Goal: Information Seeking & Learning: Learn about a topic

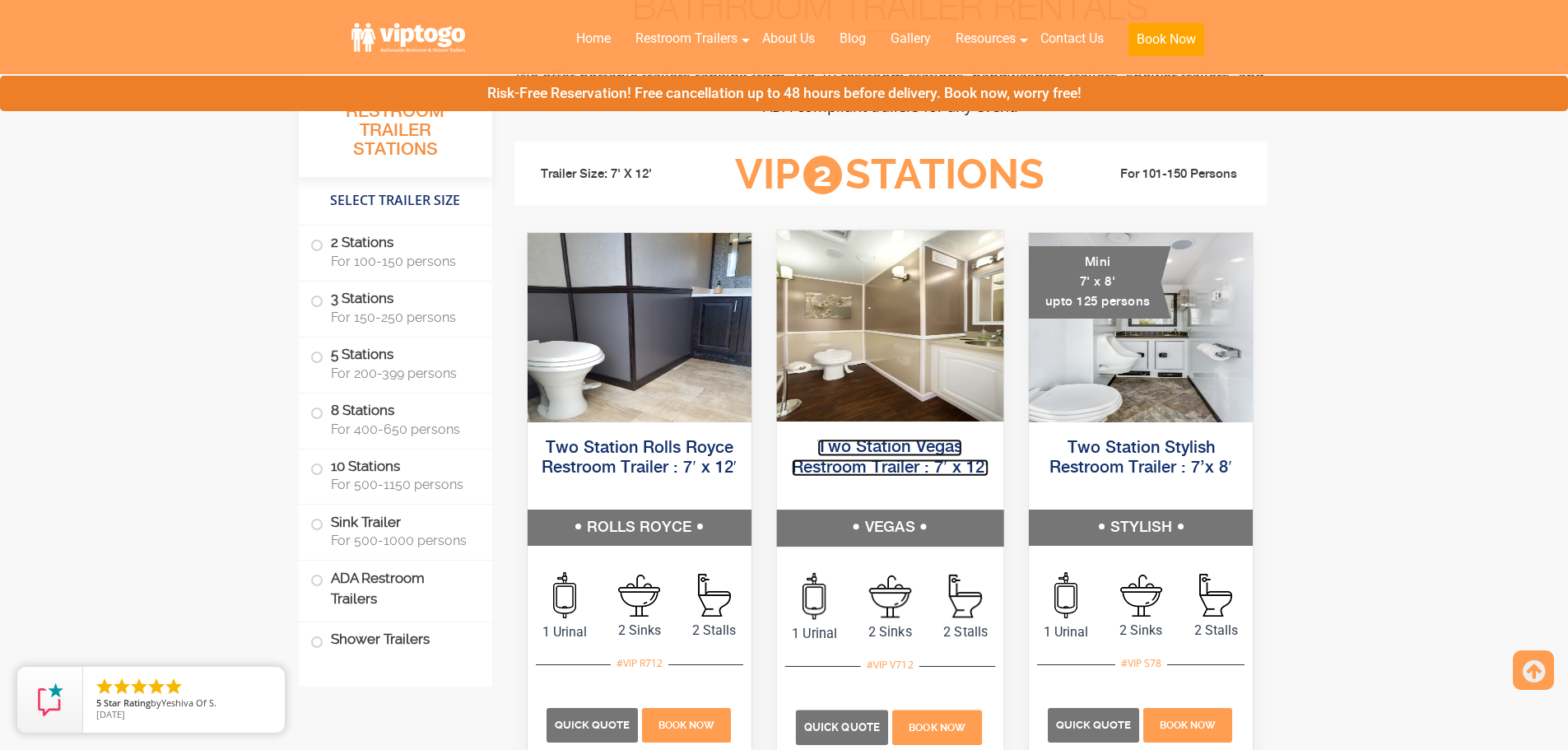
click at [886, 460] on link "Two Station Vegas Restroom Trailer : 7′ x 12′" at bounding box center [890, 457] width 196 height 37
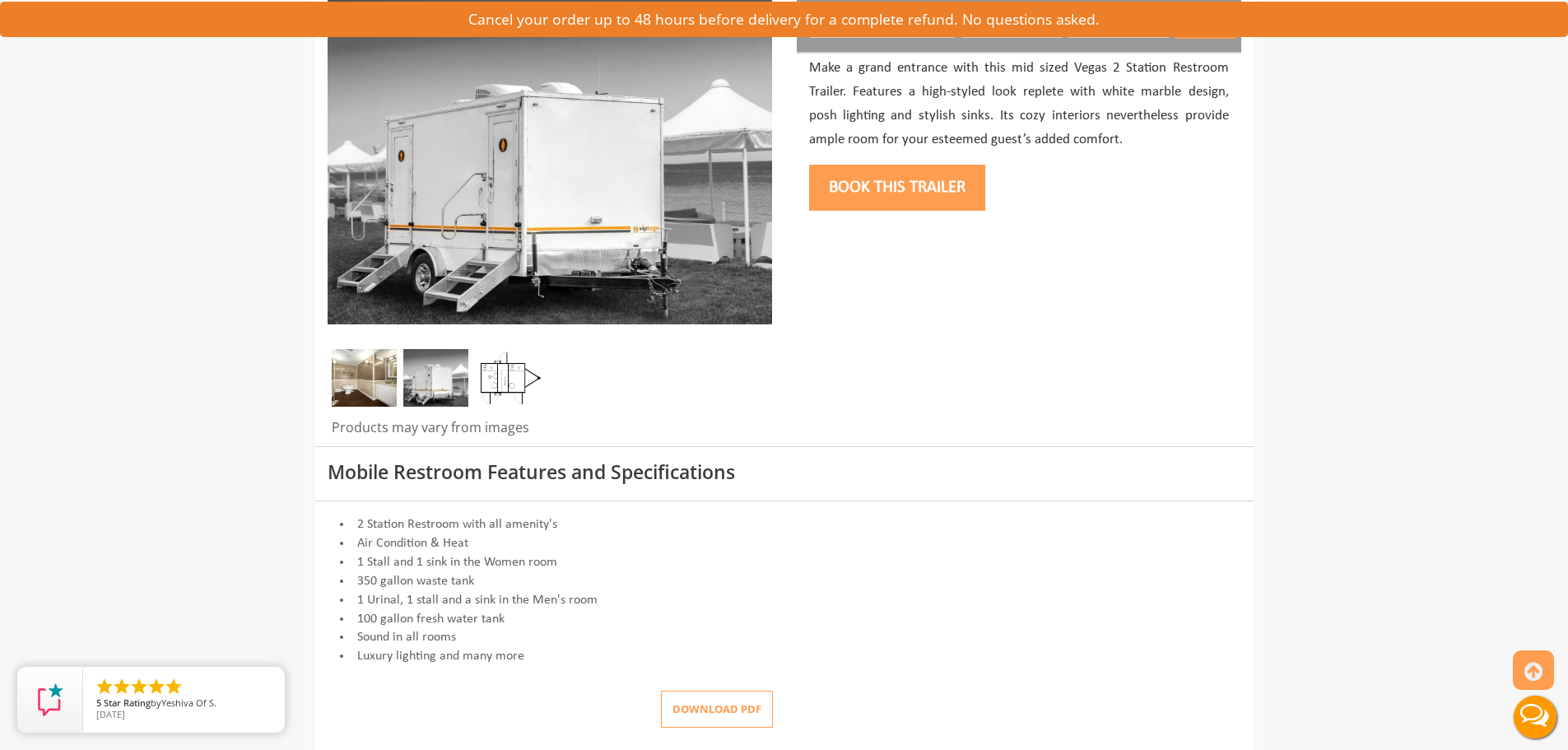
click at [435, 385] on img at bounding box center [436, 378] width 65 height 58
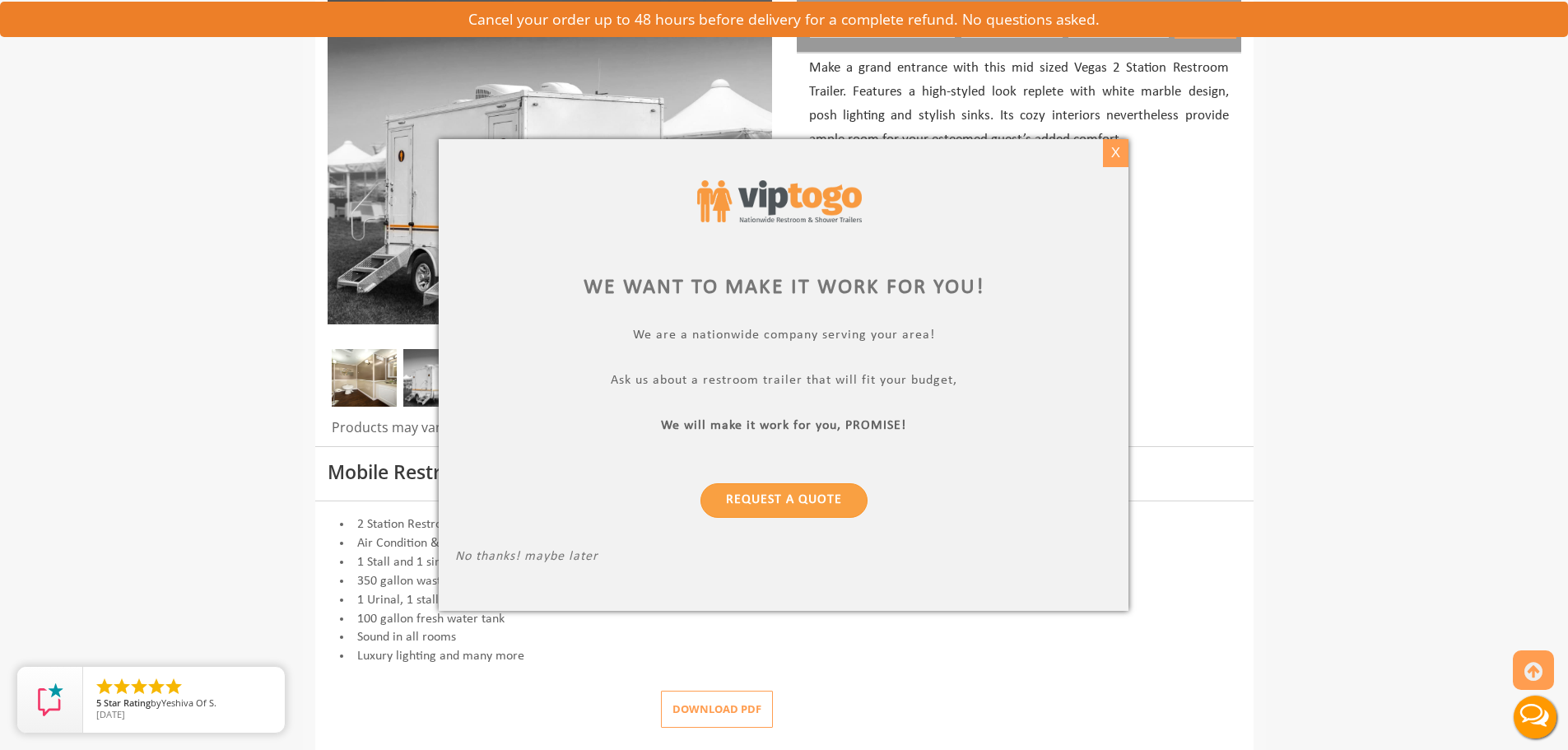
click at [1115, 160] on div "X" at bounding box center [1116, 153] width 26 height 28
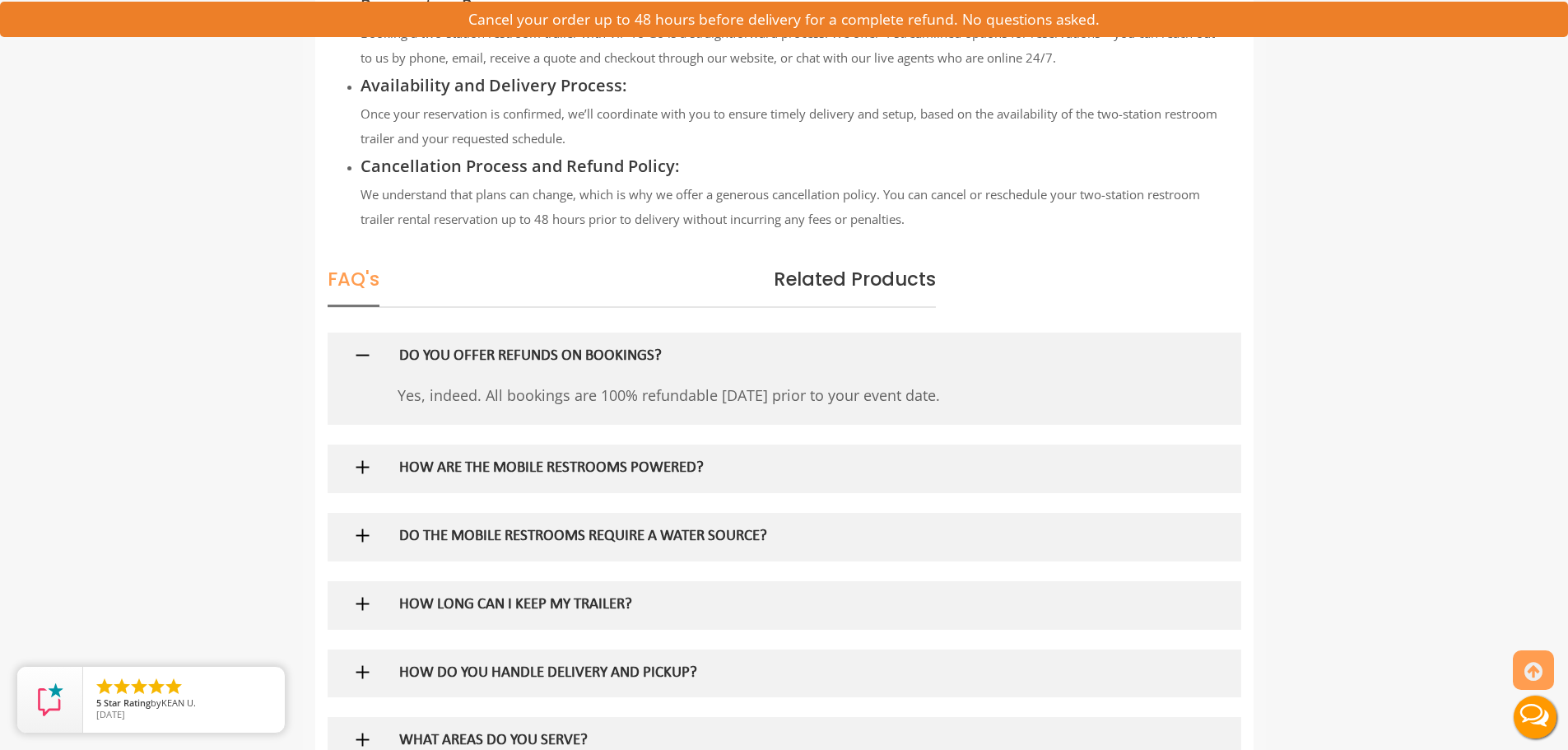
scroll to position [2058, 0]
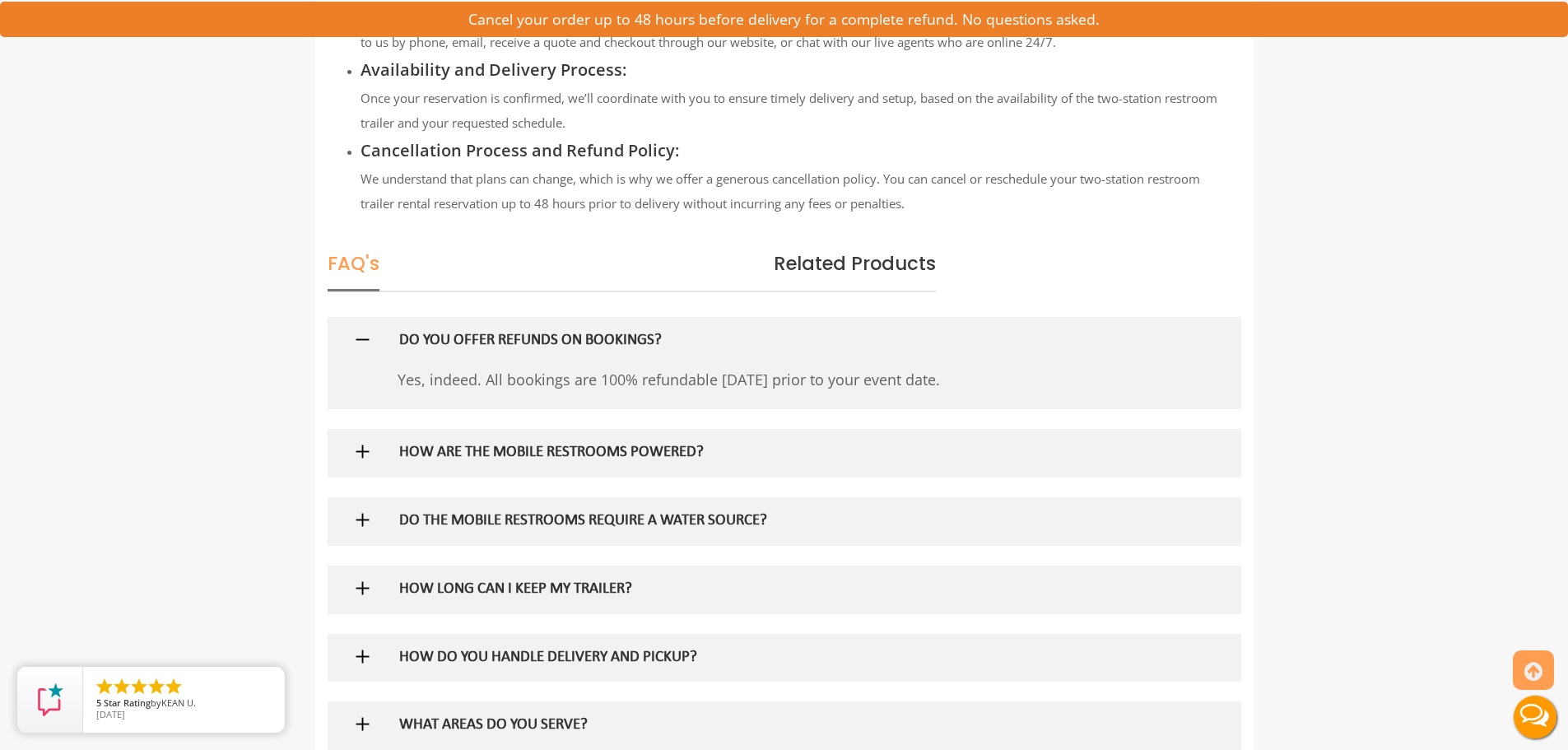
click at [569, 451] on h5 "HOW ARE THE MOBILE RESTROOMS POWERED?" at bounding box center [758, 453] width 716 height 17
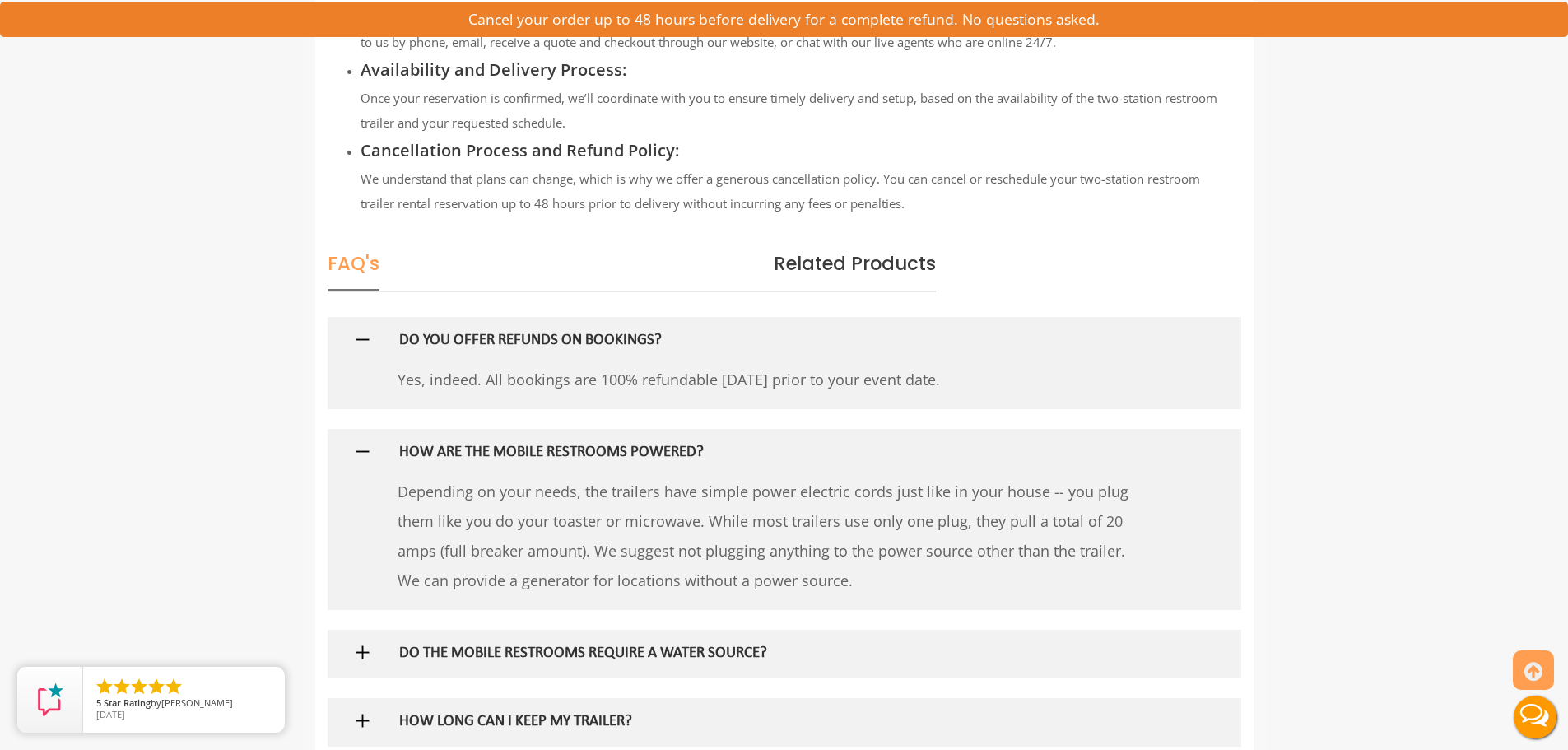
click at [684, 642] on div "DO THE MOBILE RESTROOMS REQUIRE A WATER SOURCE?" at bounding box center [758, 653] width 741 height 48
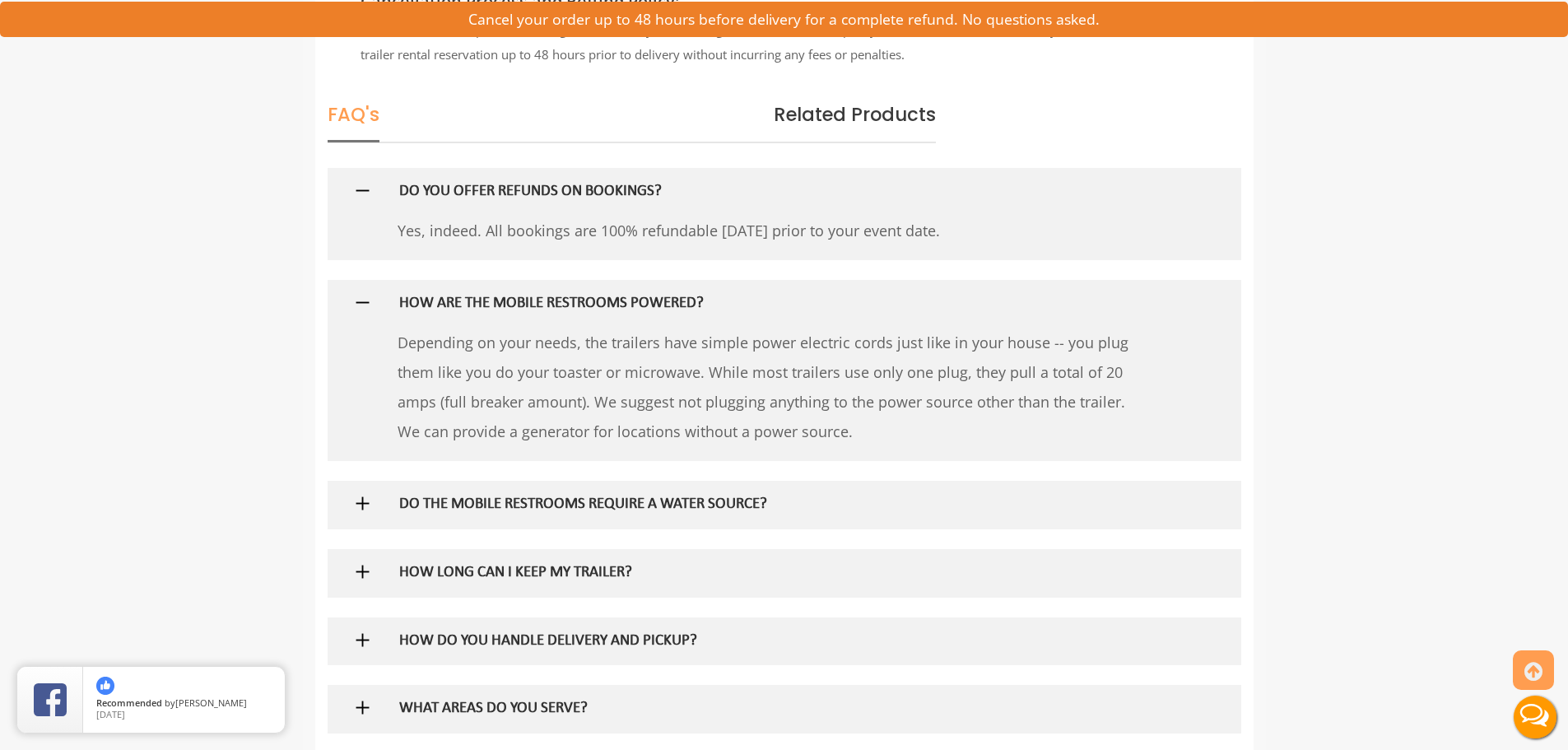
scroll to position [2222, 0]
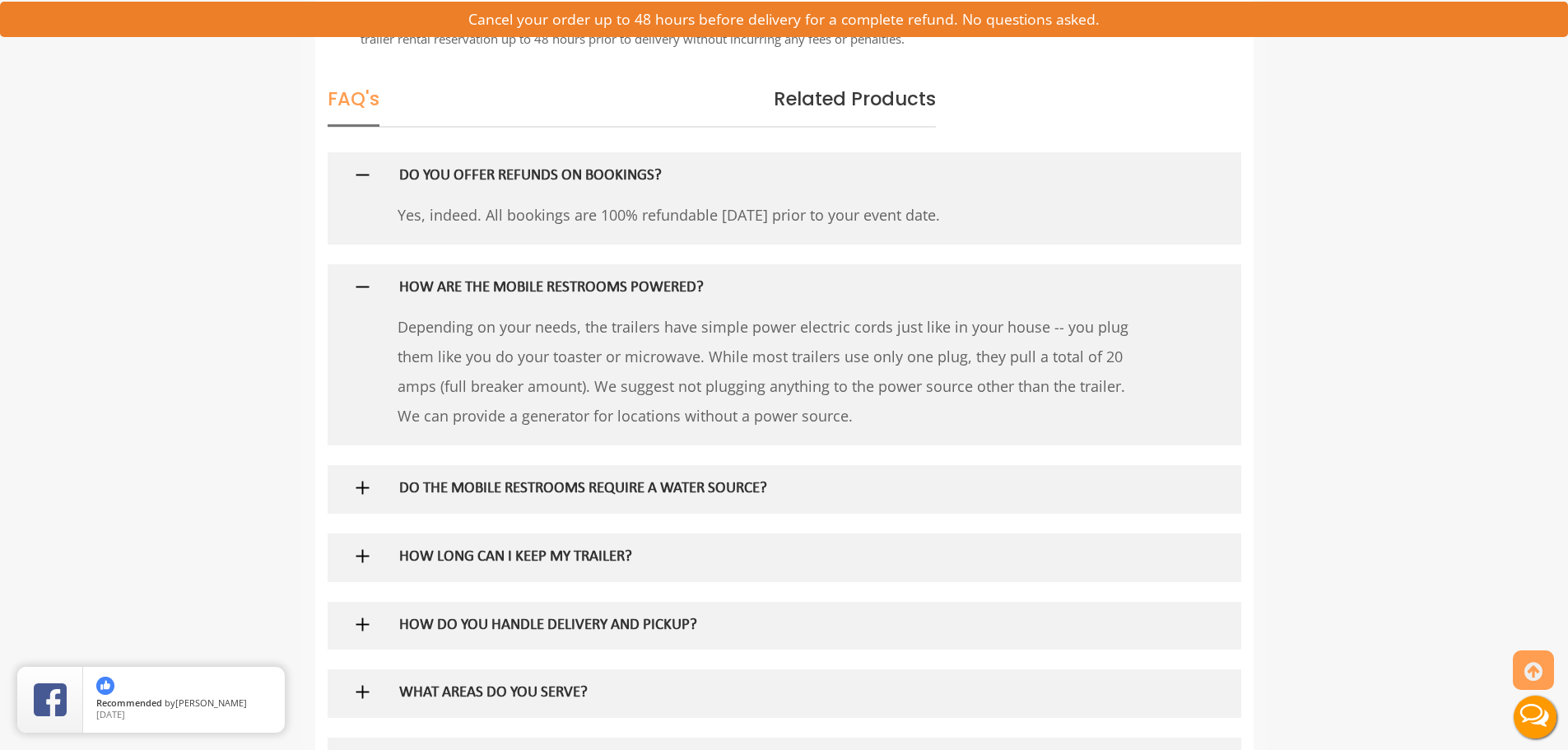
click at [370, 491] on img at bounding box center [362, 488] width 21 height 21
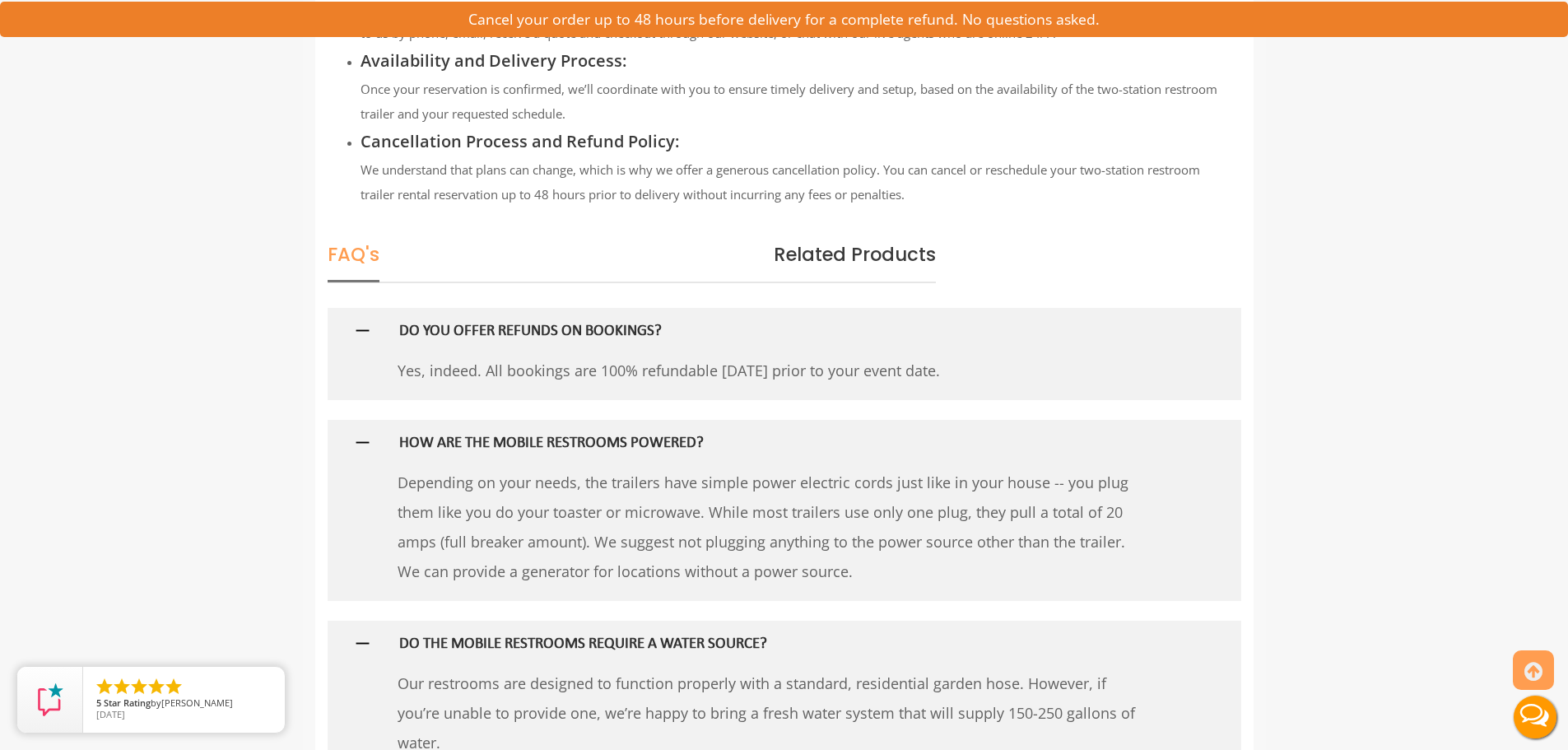
scroll to position [2140, 0]
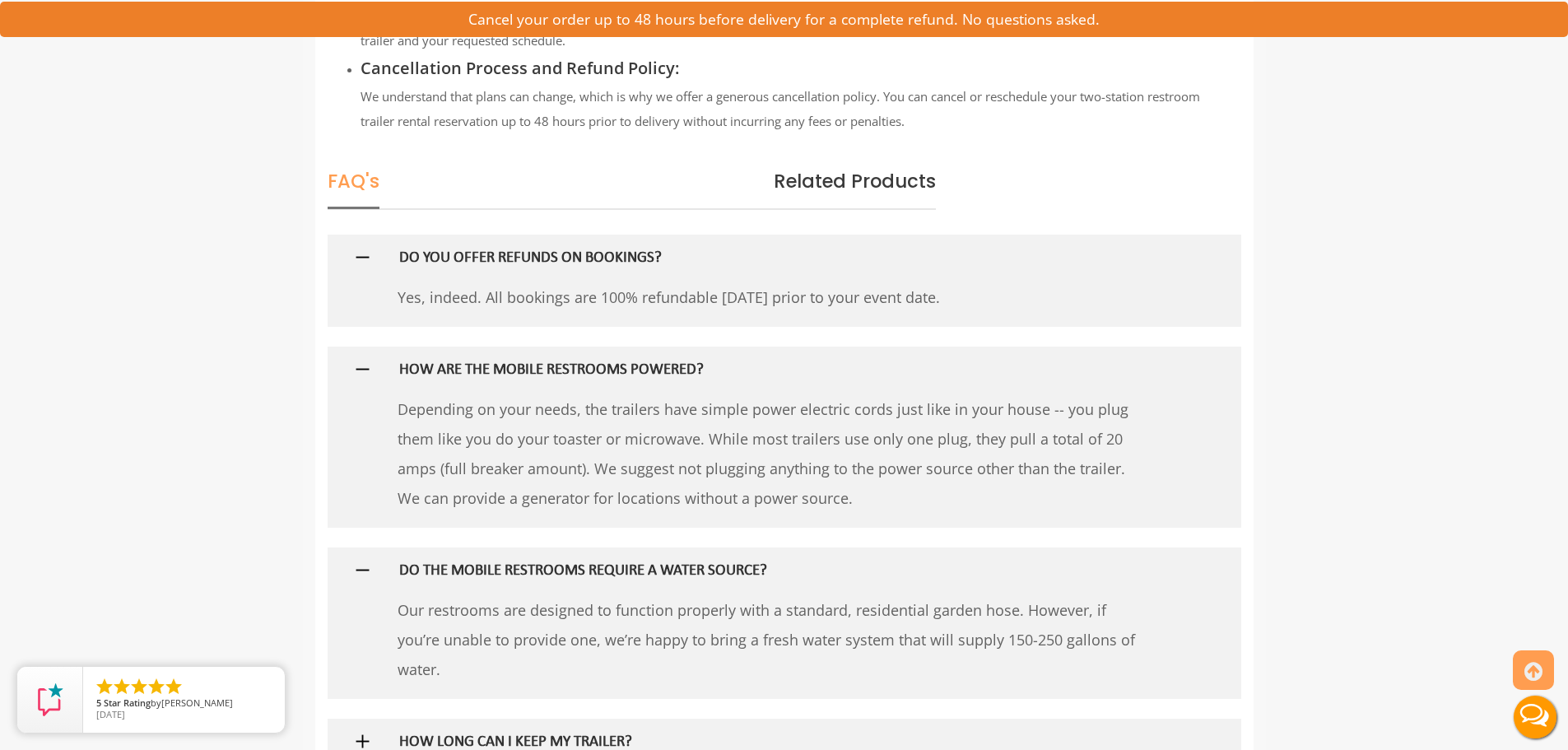
drag, startPoint x: 598, startPoint y: 468, endPoint x: 874, endPoint y: 499, distance: 277.7
click at [874, 499] on p "Depending on your needs, the trailers have simple power electric cords just lik…" at bounding box center [770, 454] width 745 height 119
copy p "We suggest not plugging anything to the power source other than the trailer. We…"
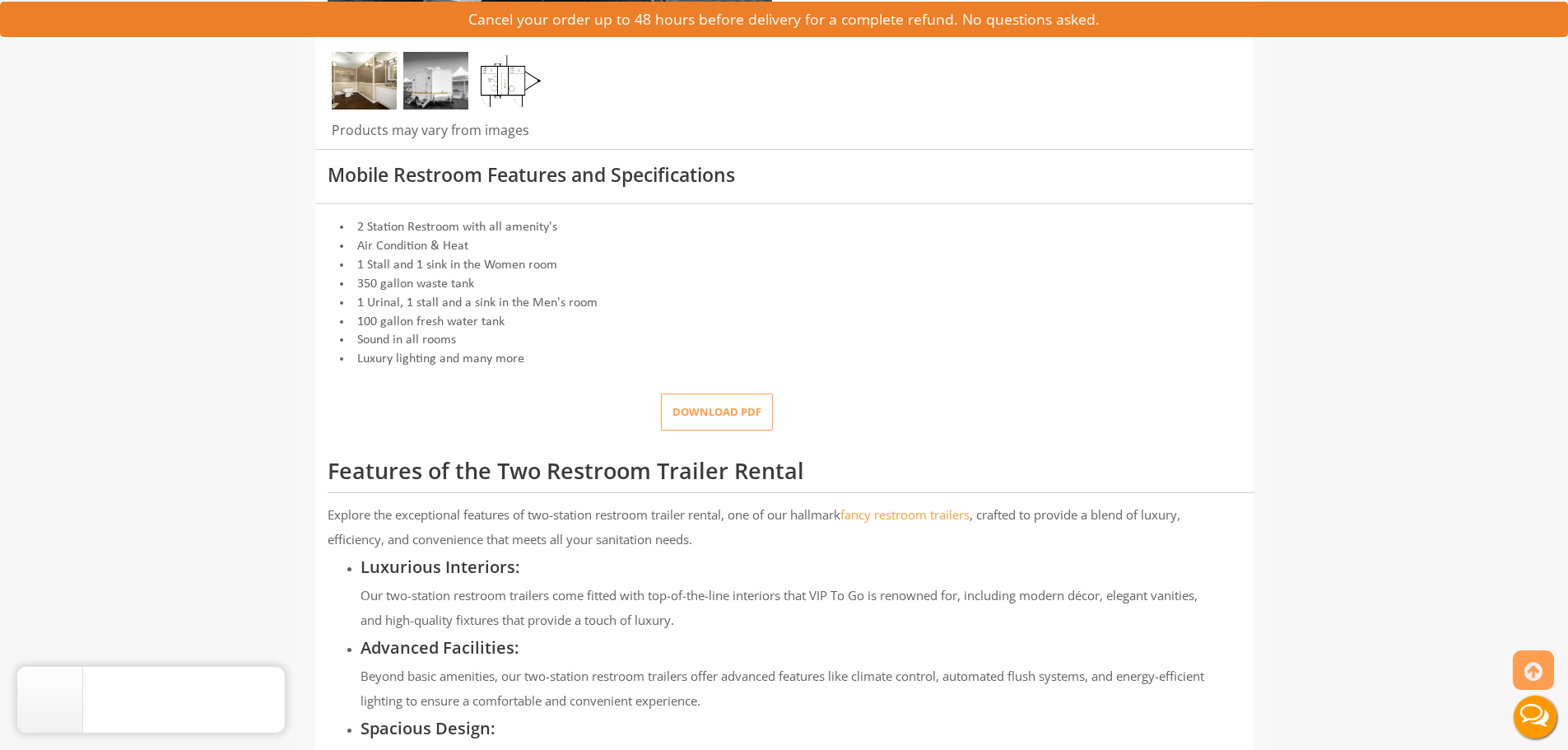
scroll to position [329, 0]
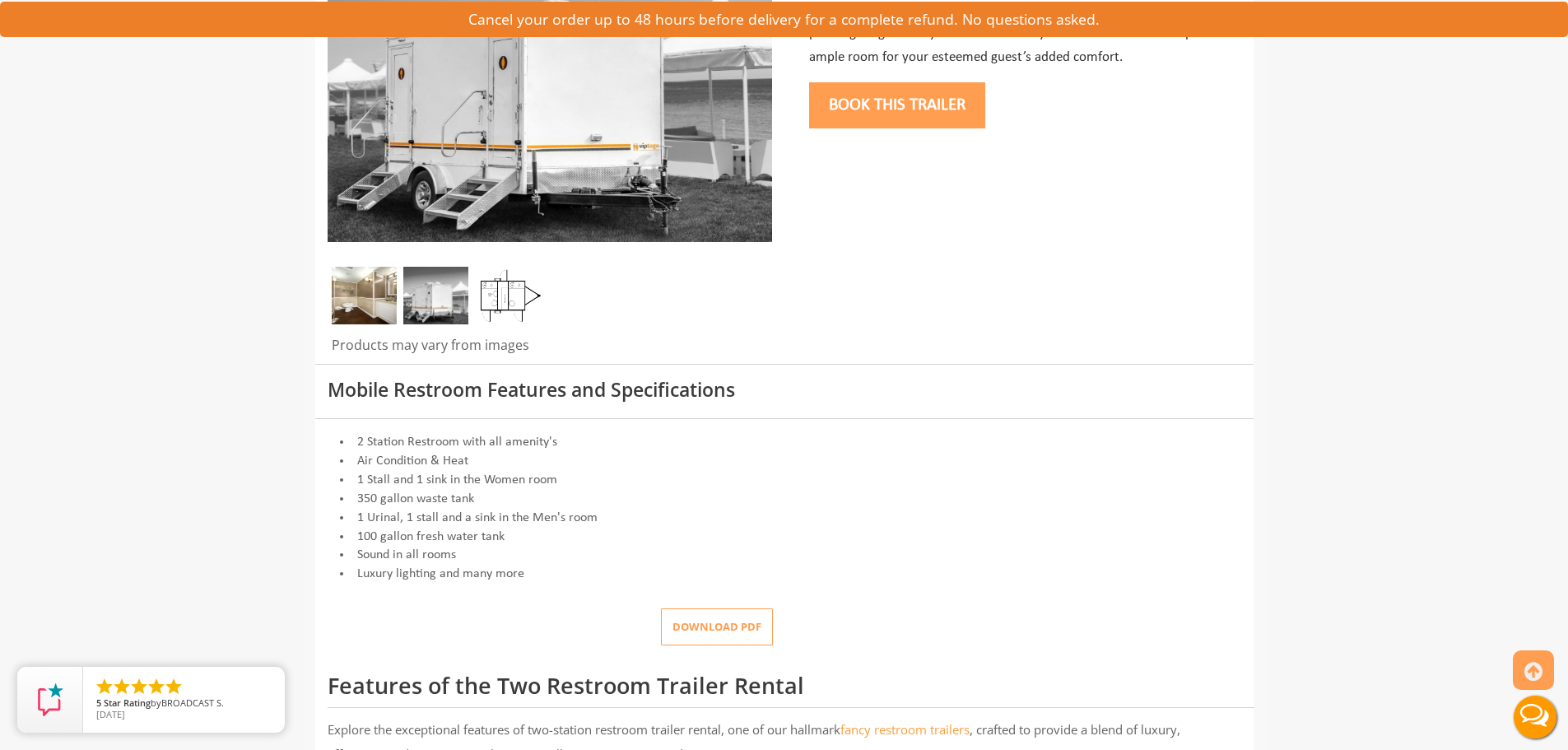
click at [415, 281] on img at bounding box center [436, 295] width 65 height 58
click at [349, 278] on img at bounding box center [364, 295] width 65 height 58
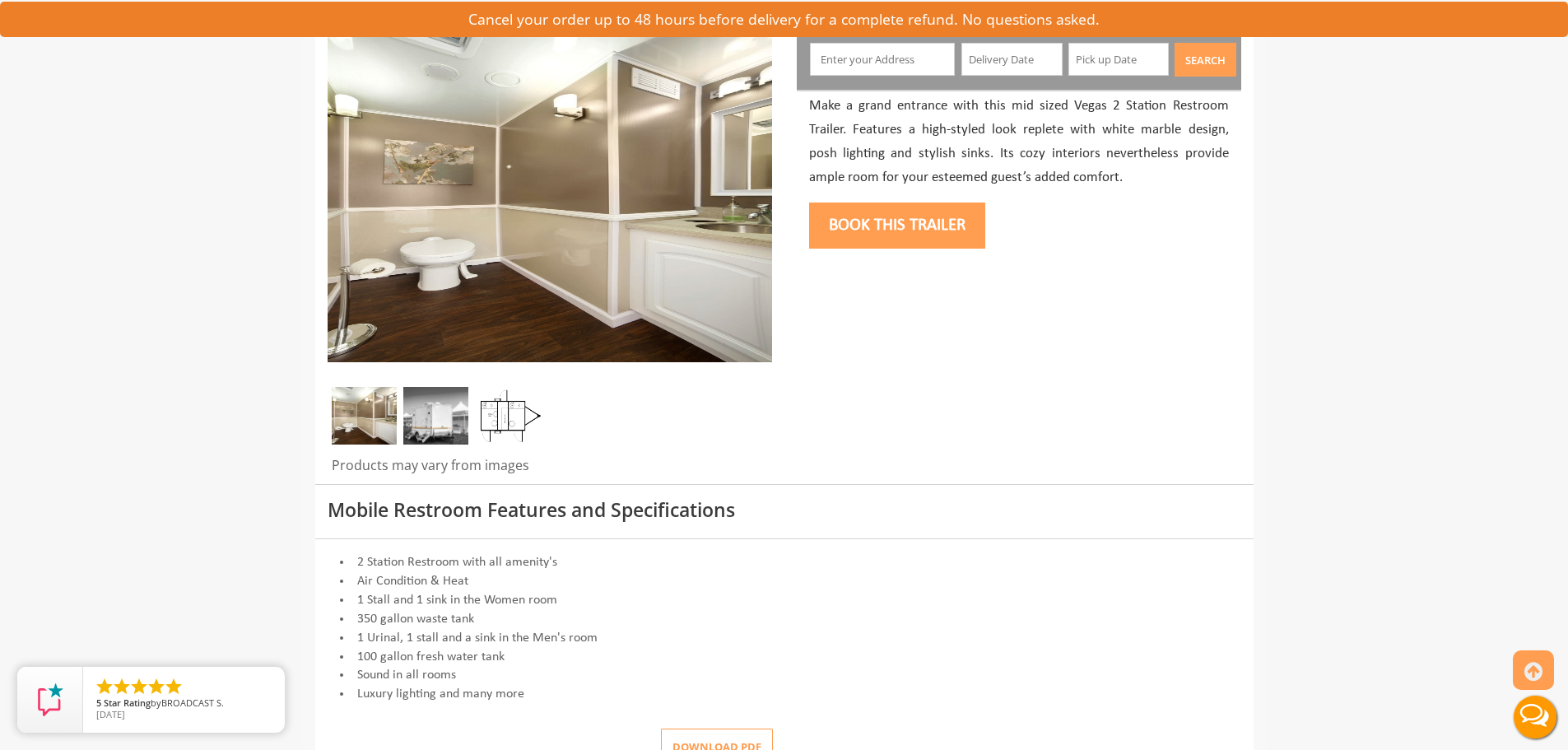
scroll to position [0, 0]
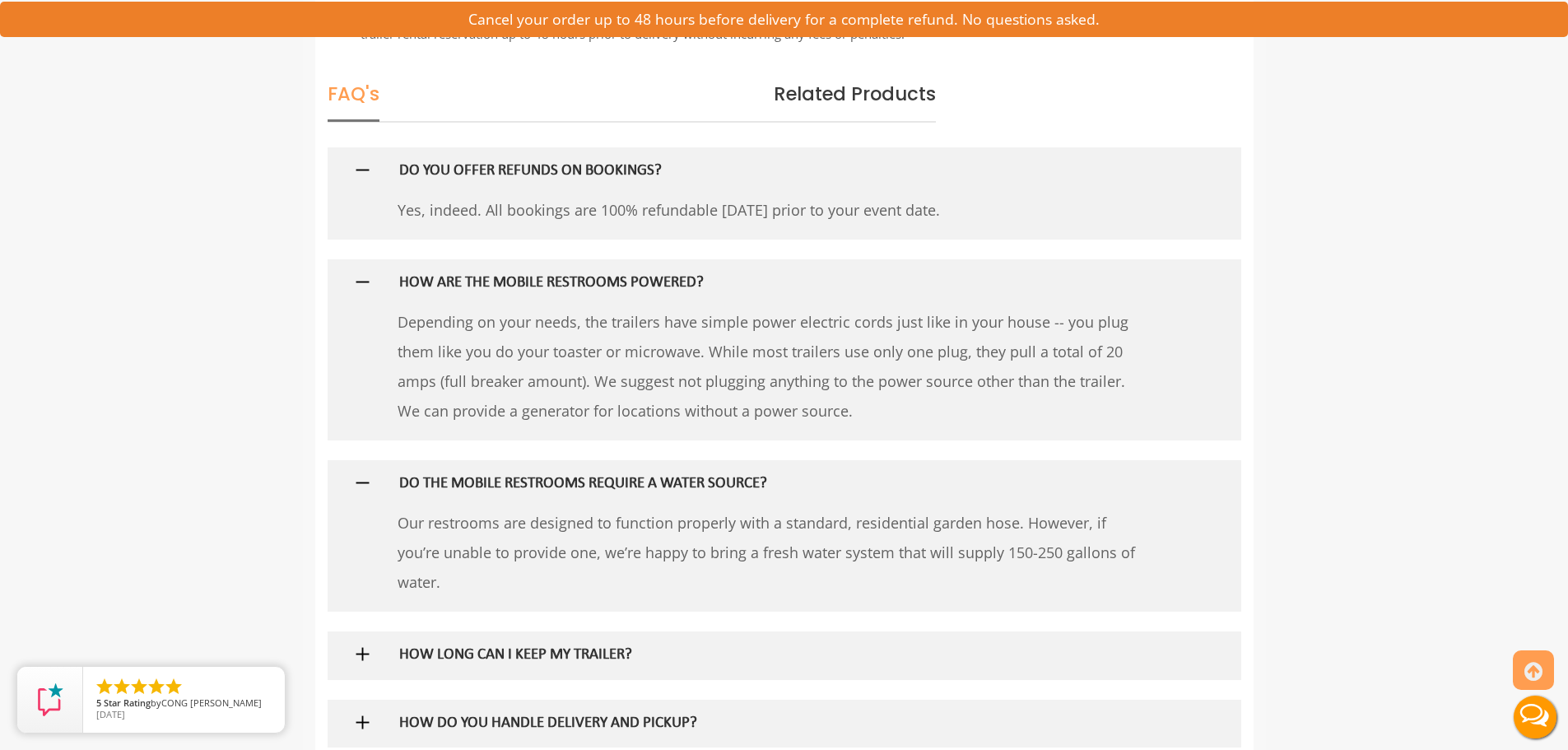
scroll to position [2304, 0]
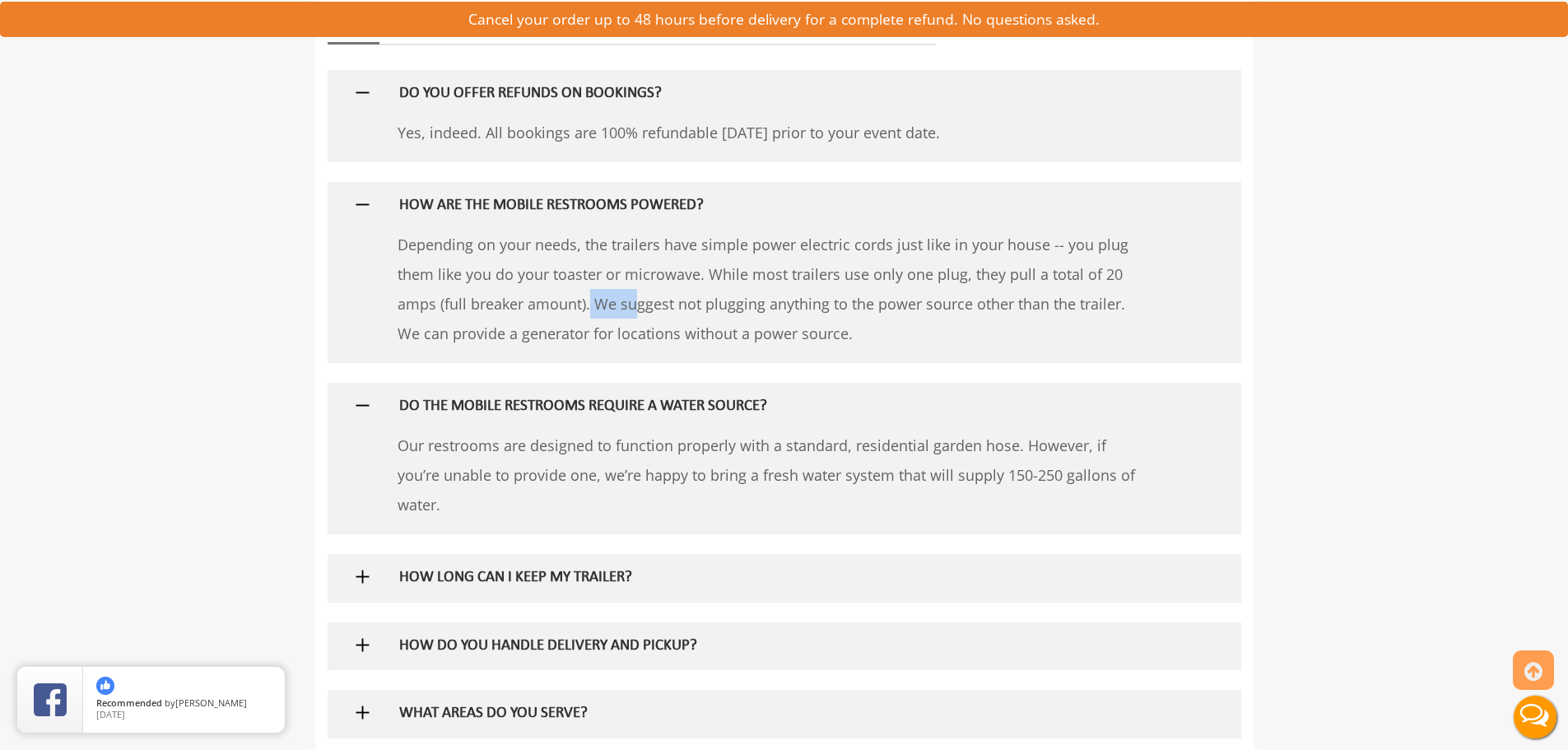
drag, startPoint x: 1103, startPoint y: 279, endPoint x: 436, endPoint y: 309, distance: 667.7
click at [436, 309] on p "Depending on your needs, the trailers have simple power electric cords just lik…" at bounding box center [770, 289] width 745 height 119
copy p "0 amps"
drag, startPoint x: 1329, startPoint y: 261, endPoint x: 1147, endPoint y: 271, distance: 182.3
click at [1328, 261] on div "Toggle navigation VIPTOGO Home Restroom Trailers Restroom Trailers by Type All …" at bounding box center [784, 148] width 1568 height 4904
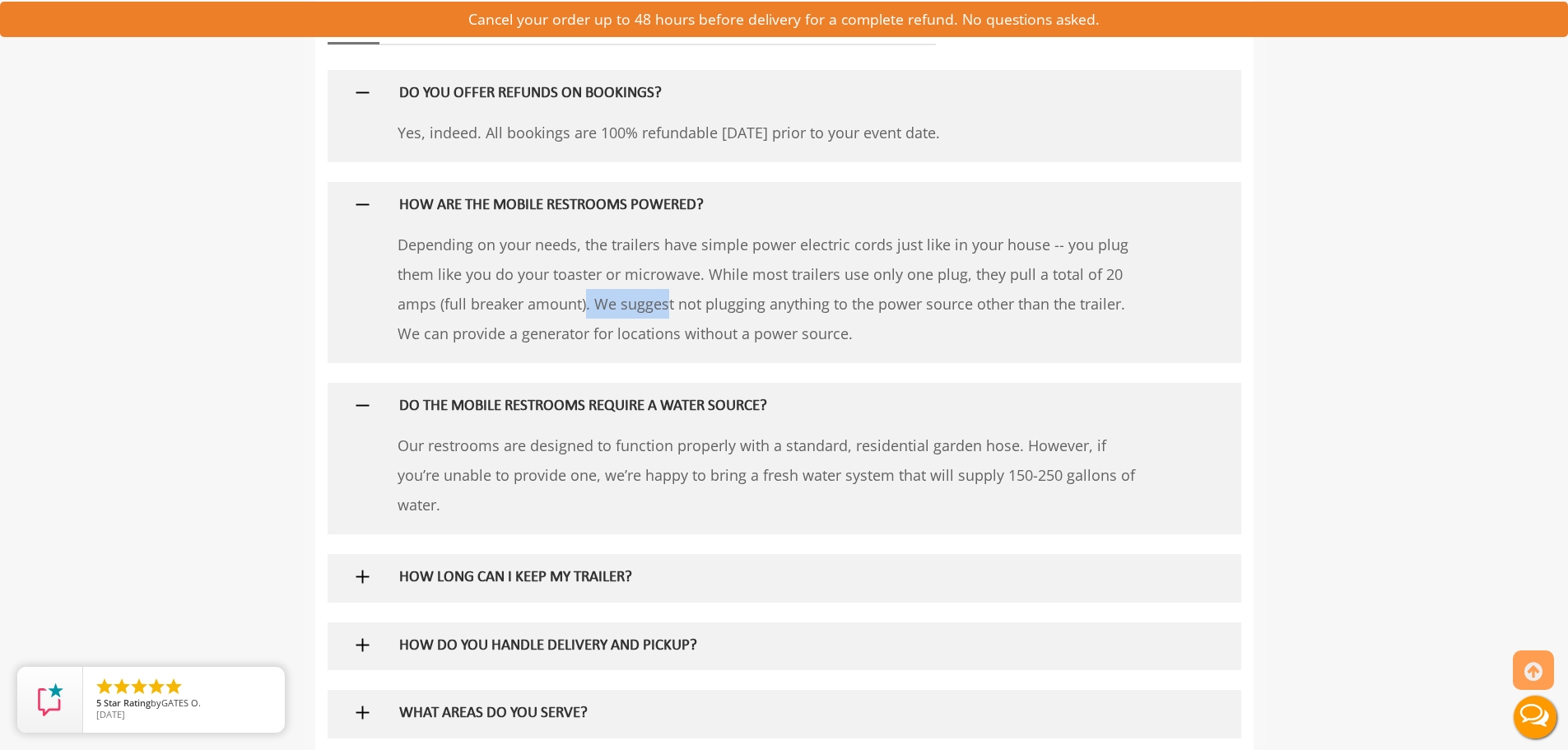
drag, startPoint x: 1098, startPoint y: 271, endPoint x: 673, endPoint y: 285, distance: 425.2
click at [459, 312] on p "Depending on your needs, the trailers have simple power electric cords just lik…" at bounding box center [770, 289] width 745 height 119
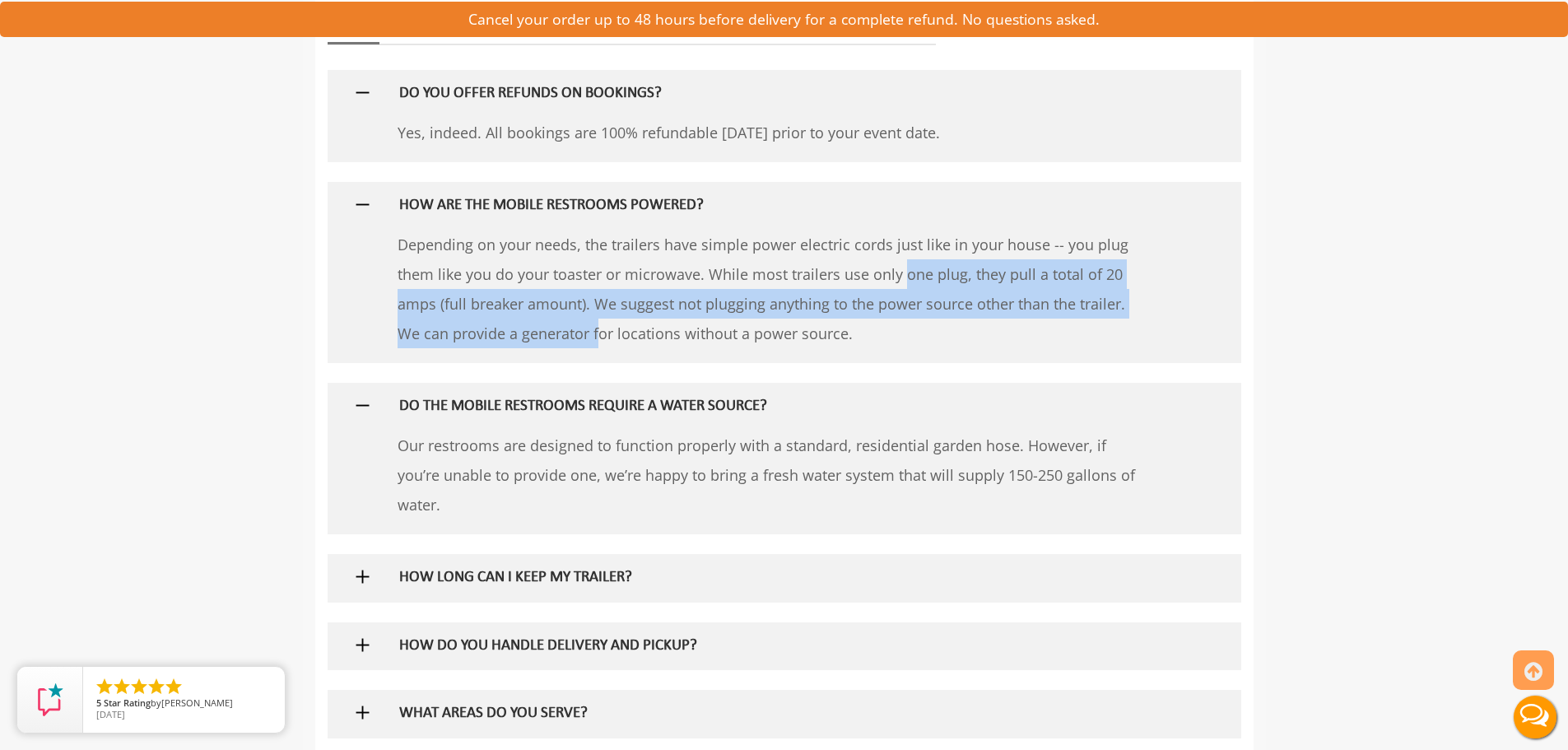
drag, startPoint x: 709, startPoint y: 280, endPoint x: 1155, endPoint y: 314, distance: 447.3
click at [1155, 314] on div "Depending on your needs, the trailers have simple power electric cords just lik…" at bounding box center [785, 296] width 741 height 134
copy p "While most trailers use only one plug, they pull a total of 20 amps (full break…"
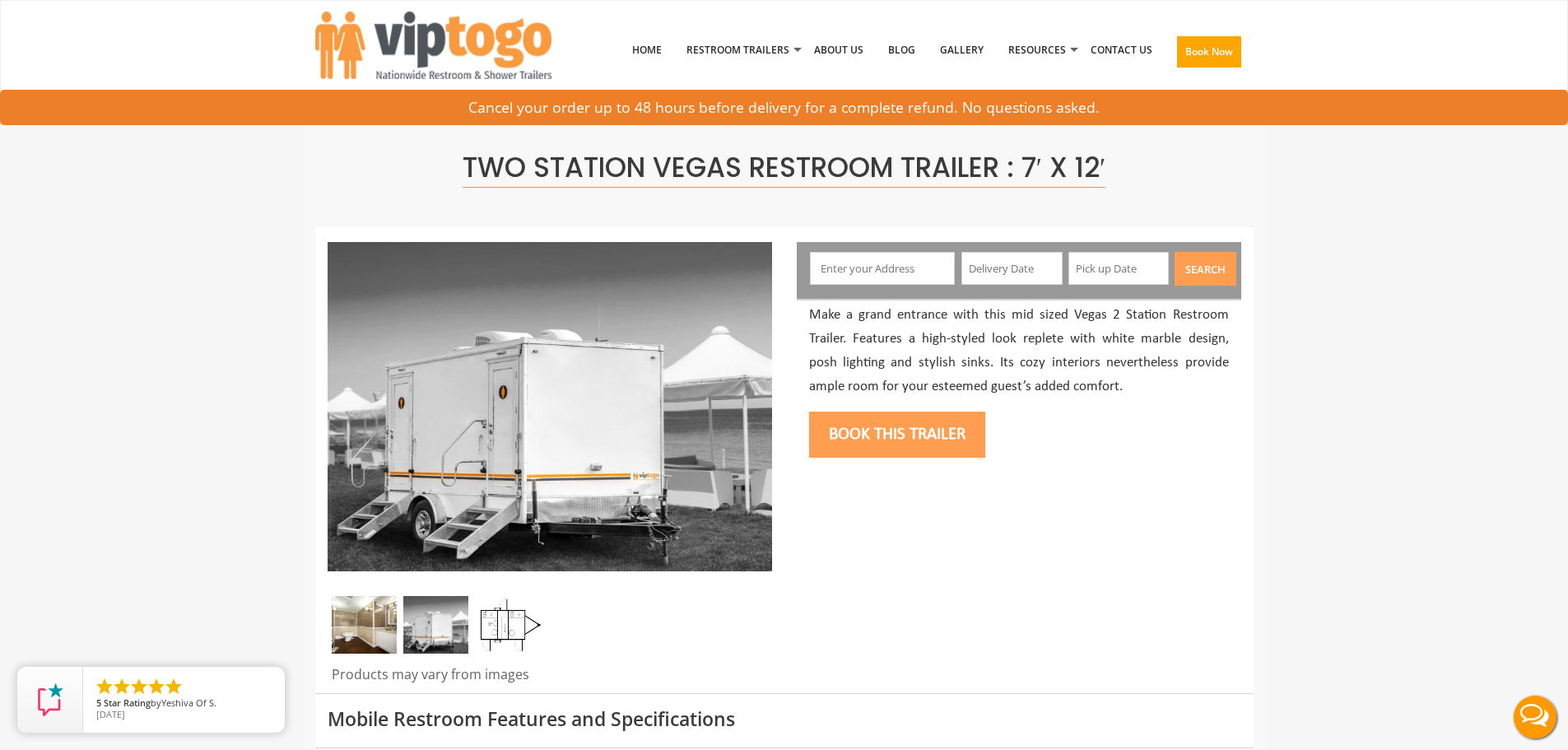
click at [369, 625] on img at bounding box center [364, 625] width 65 height 58
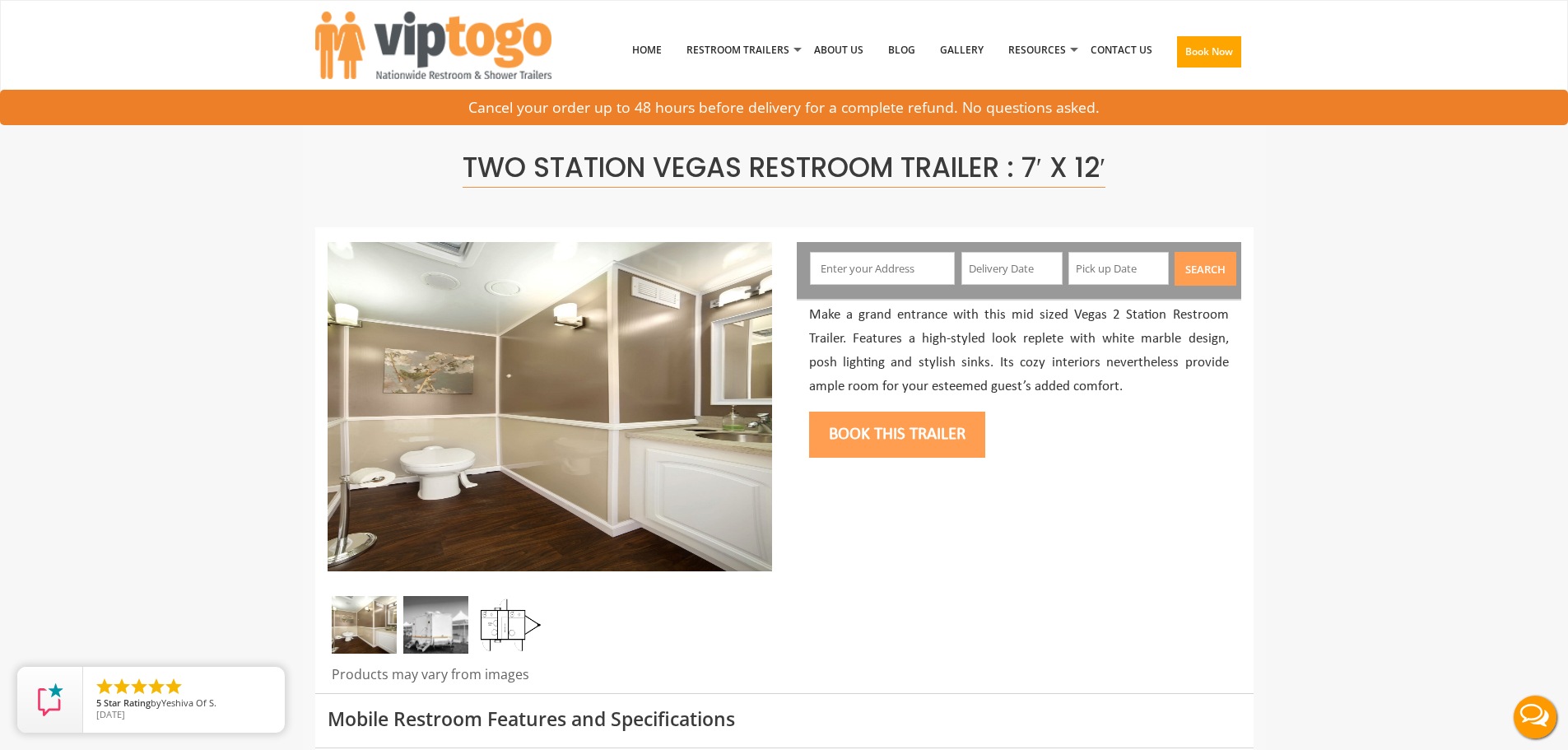
click at [418, 634] on img at bounding box center [436, 625] width 65 height 58
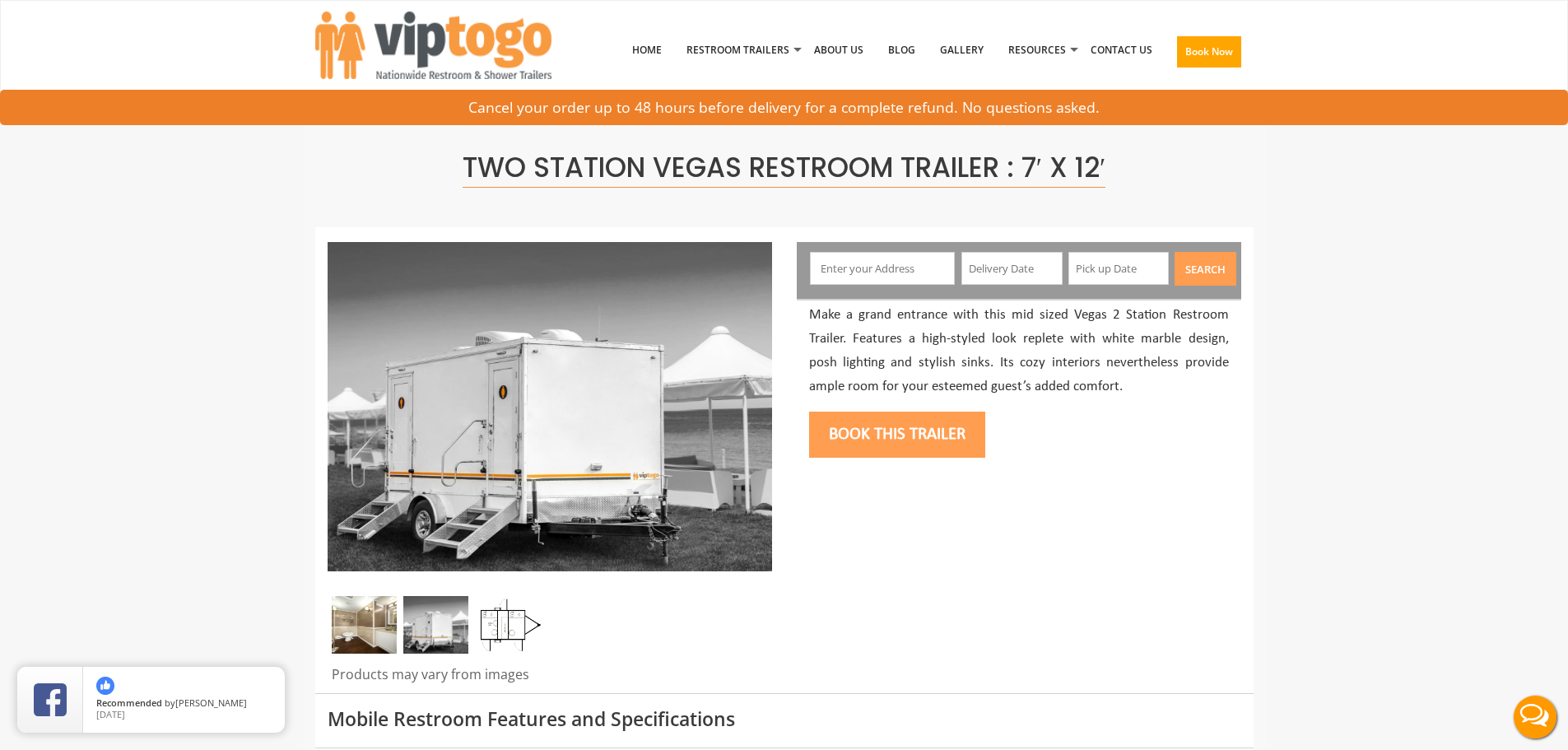
click at [504, 627] on img at bounding box center [508, 625] width 65 height 58
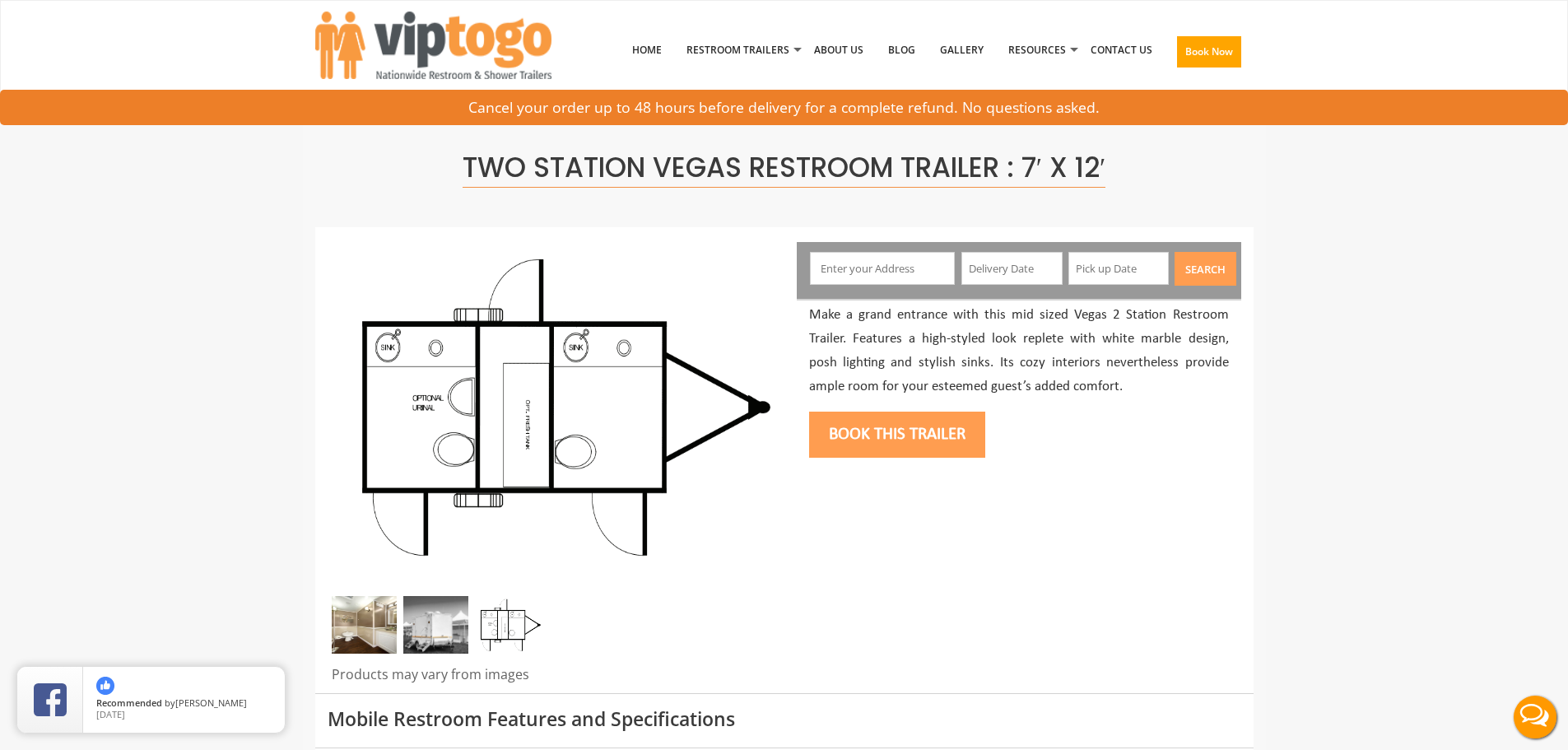
click at [366, 632] on img at bounding box center [364, 625] width 65 height 58
